Goal: Task Accomplishment & Management: Use online tool/utility

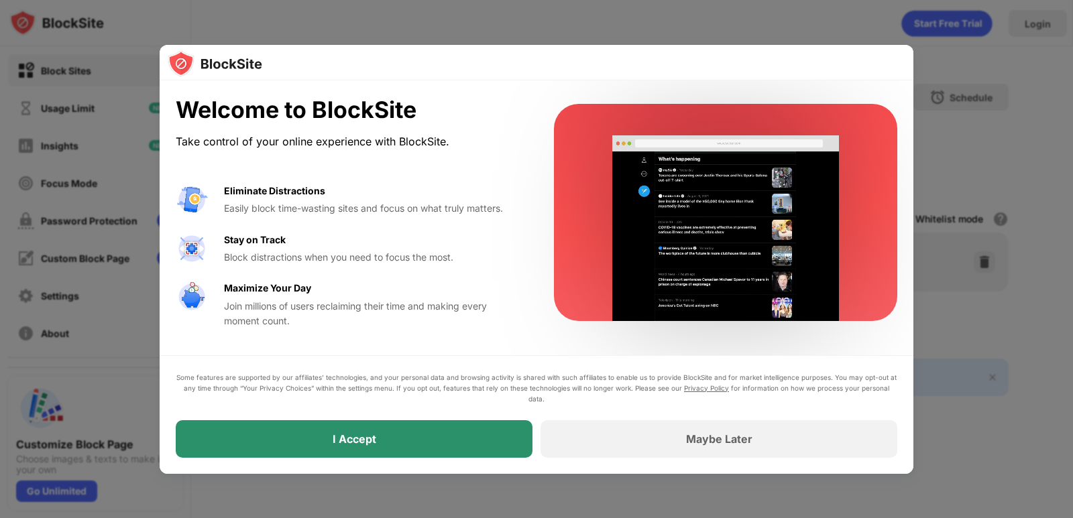
click at [504, 437] on div "I Accept" at bounding box center [354, 439] width 357 height 38
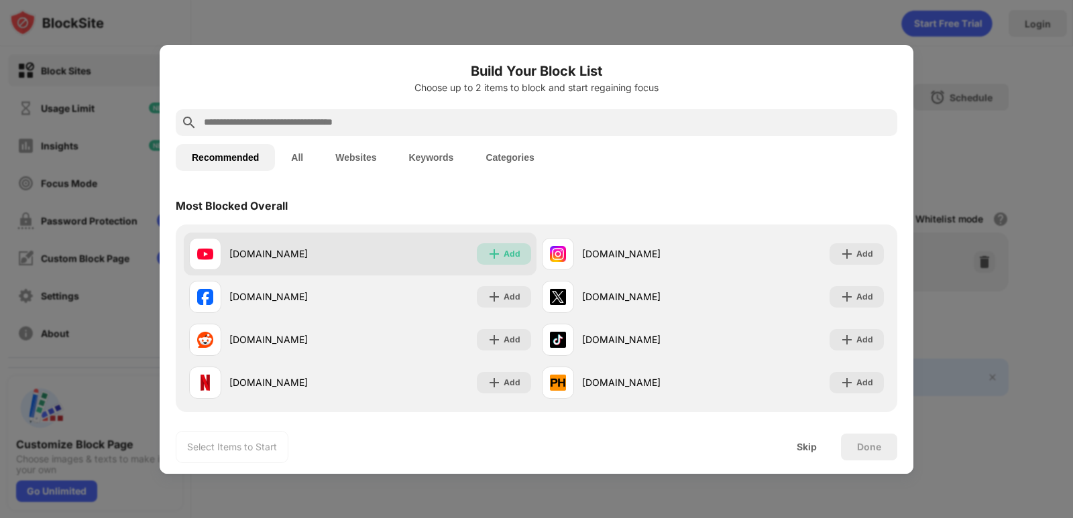
click at [490, 252] on img at bounding box center [494, 253] width 13 height 13
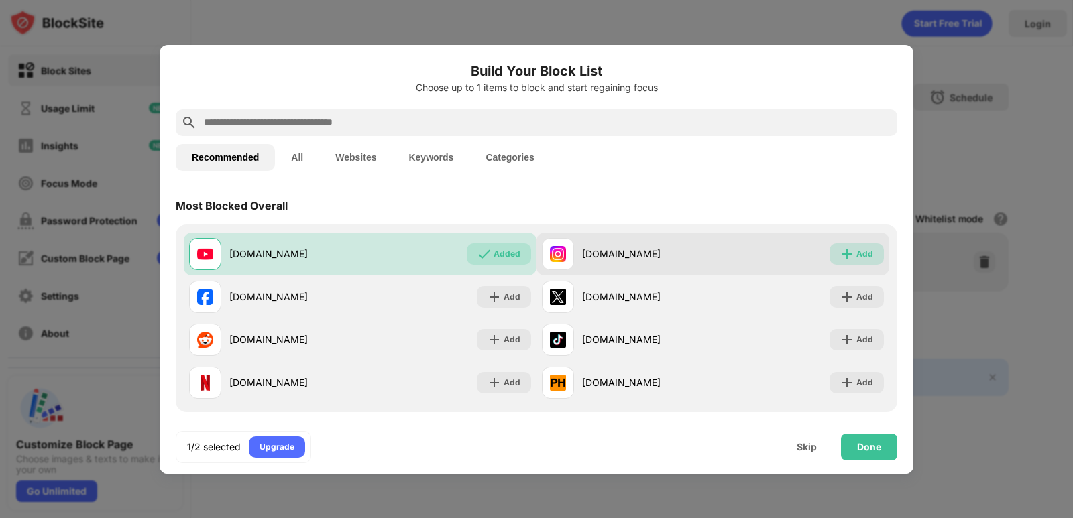
click at [846, 257] on div "Add" at bounding box center [857, 253] width 54 height 21
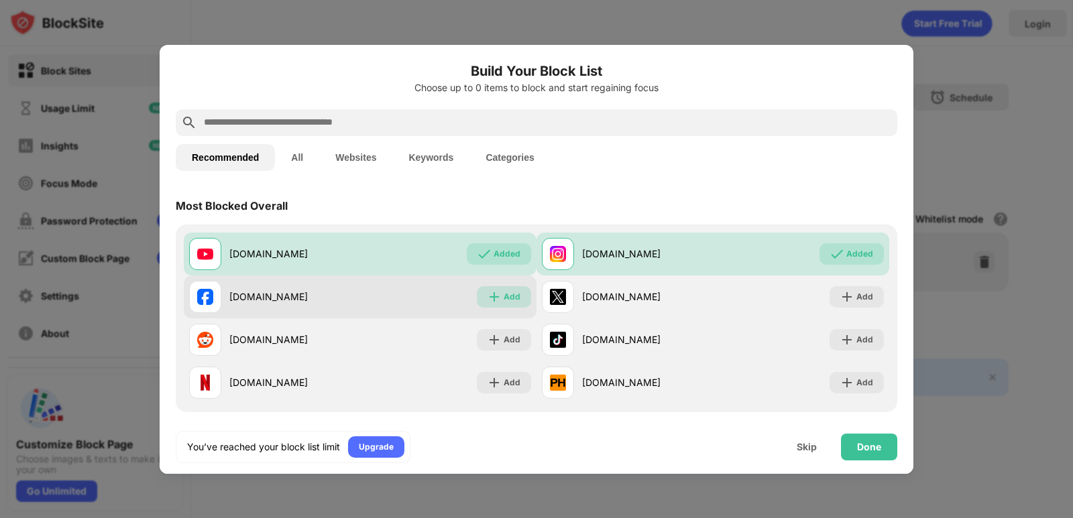
click at [477, 298] on div "Add" at bounding box center [504, 296] width 54 height 21
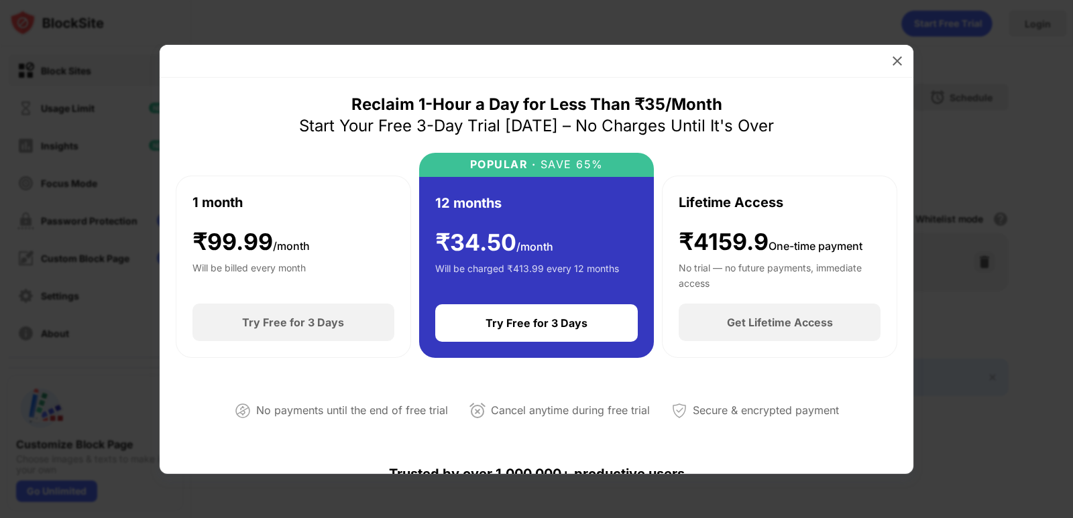
drag, startPoint x: 899, startPoint y: 46, endPoint x: 887, endPoint y: 66, distance: 22.5
click at [899, 47] on div "Reclaim 1-Hour a Day for Less Than ₹35/Month Start Your Free 3-Day Trial [DATE]…" at bounding box center [537, 259] width 754 height 429
click at [895, 51] on div at bounding box center [897, 60] width 21 height 21
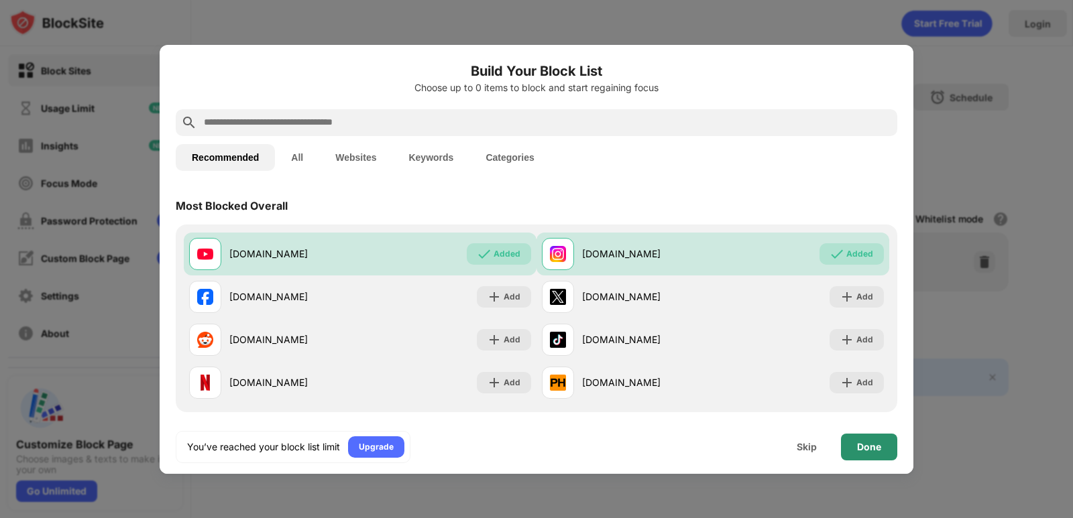
click at [866, 443] on div "Done" at bounding box center [869, 447] width 24 height 11
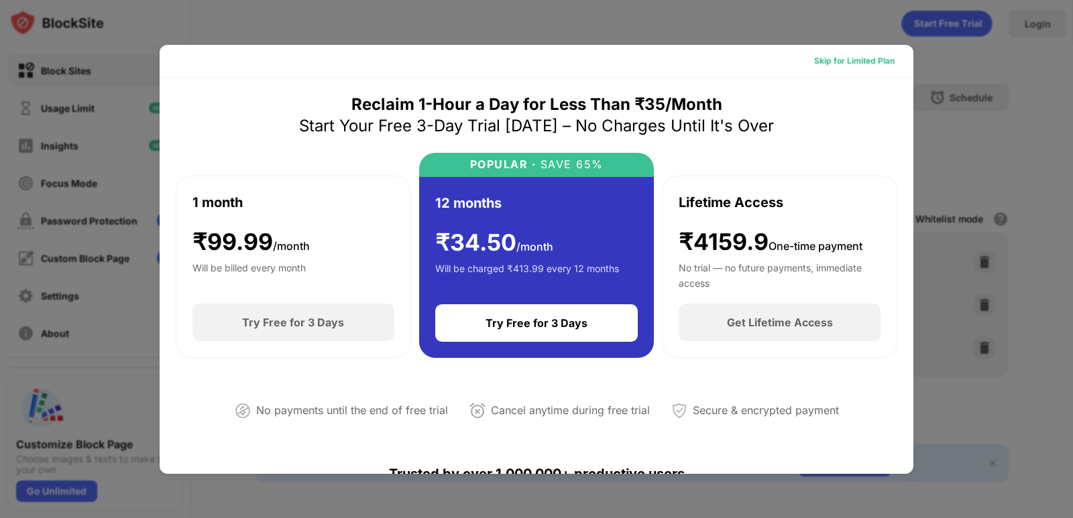
click at [869, 66] on div "Skip for Limited Plan" at bounding box center [854, 60] width 80 height 13
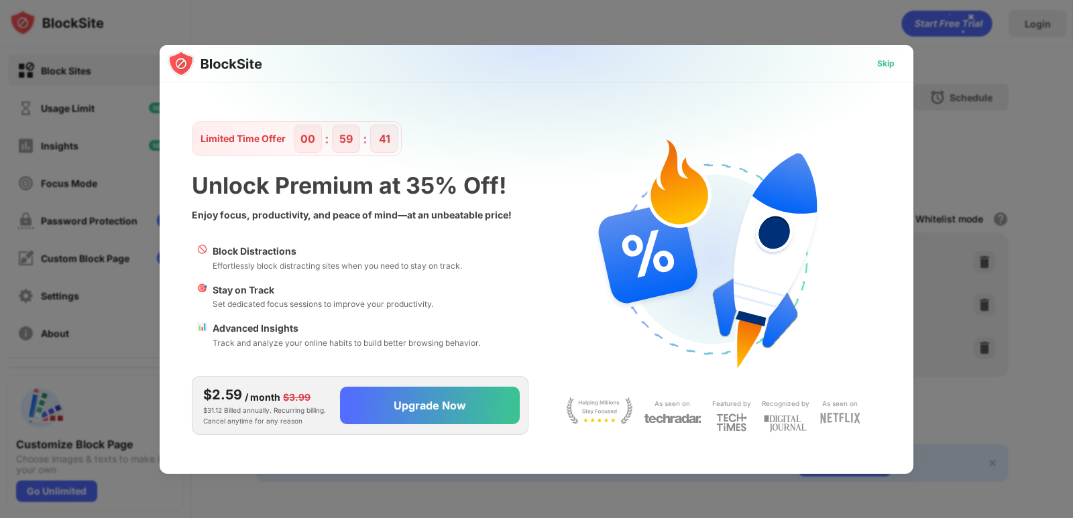
click at [895, 60] on div "Skip" at bounding box center [885, 63] width 39 height 21
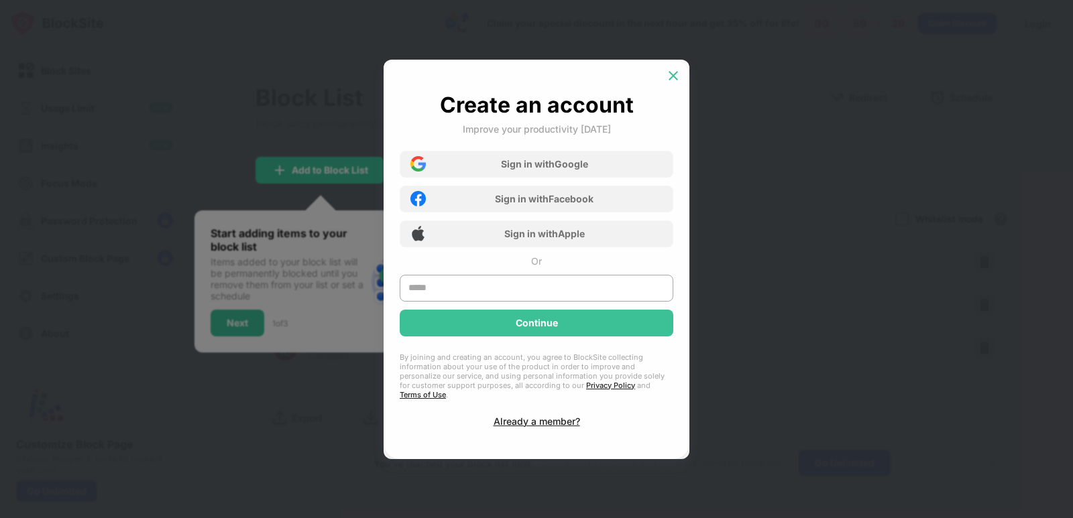
click at [678, 78] on img at bounding box center [673, 75] width 13 height 13
